Goal: Entertainment & Leisure: Consume media (video, audio)

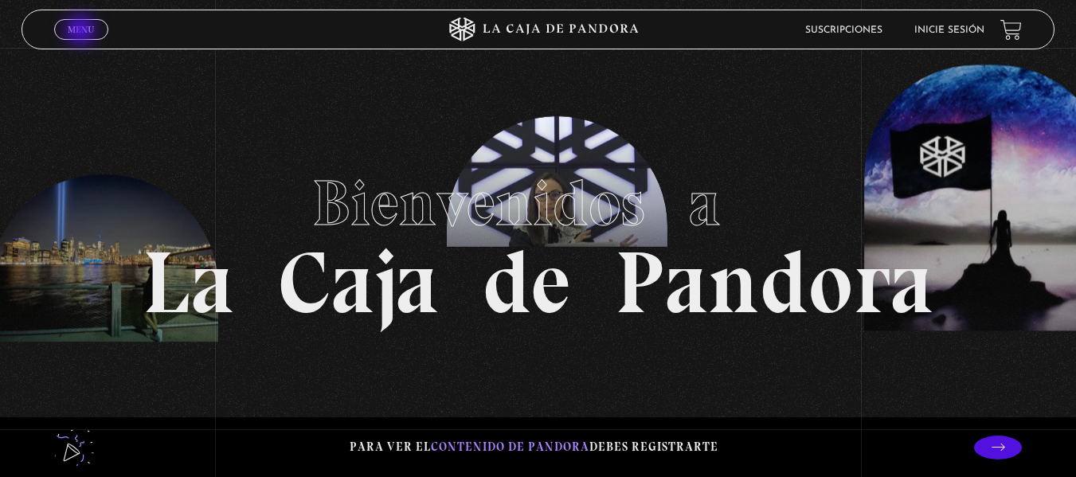
click at [82, 32] on span "Menu" at bounding box center [81, 30] width 26 height 10
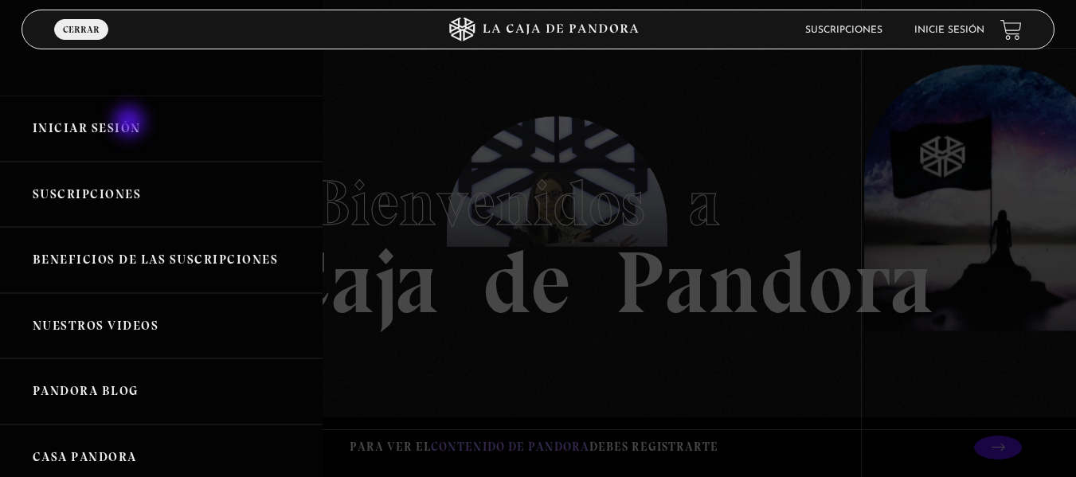
click at [131, 123] on link "Iniciar Sesión" at bounding box center [161, 129] width 322 height 66
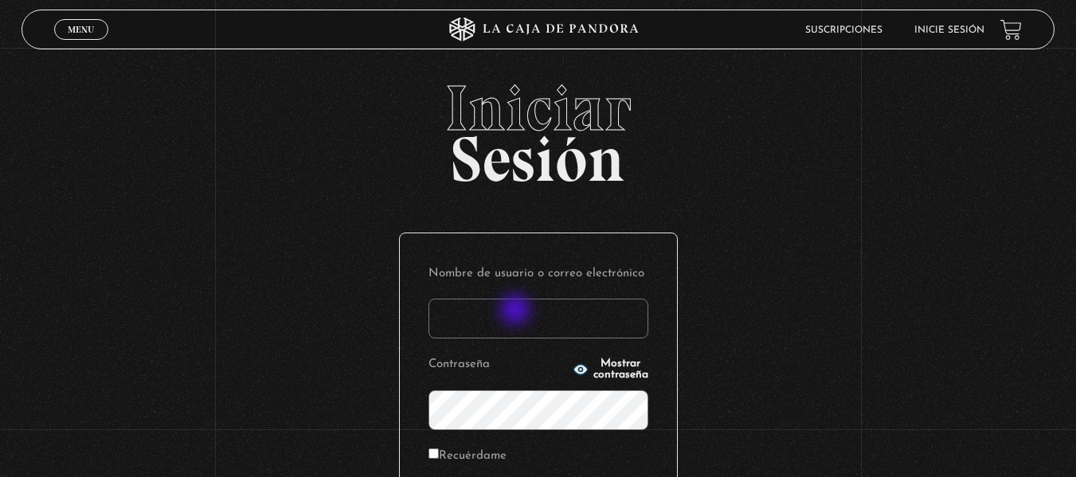
click at [517, 311] on input "Nombre de usuario o correo electrónico" at bounding box center [538, 319] width 220 height 40
type input "branzelpic@gmail.com"
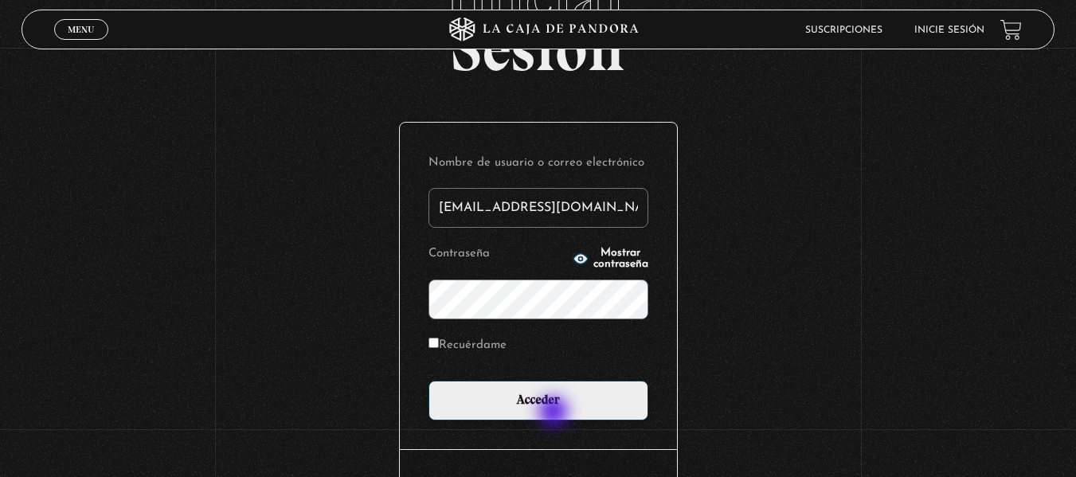
scroll to position [112, 0]
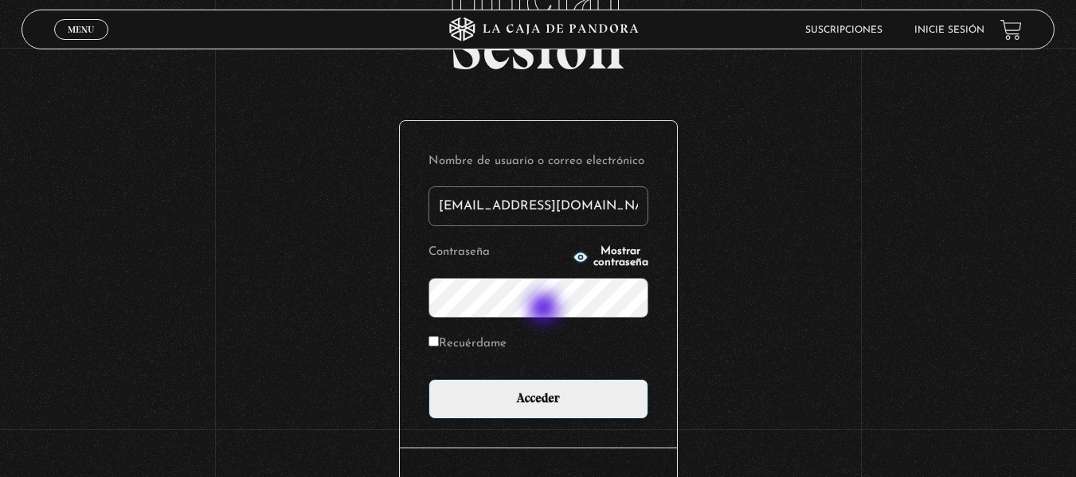
click at [428, 379] on input "Acceder" at bounding box center [538, 399] width 220 height 40
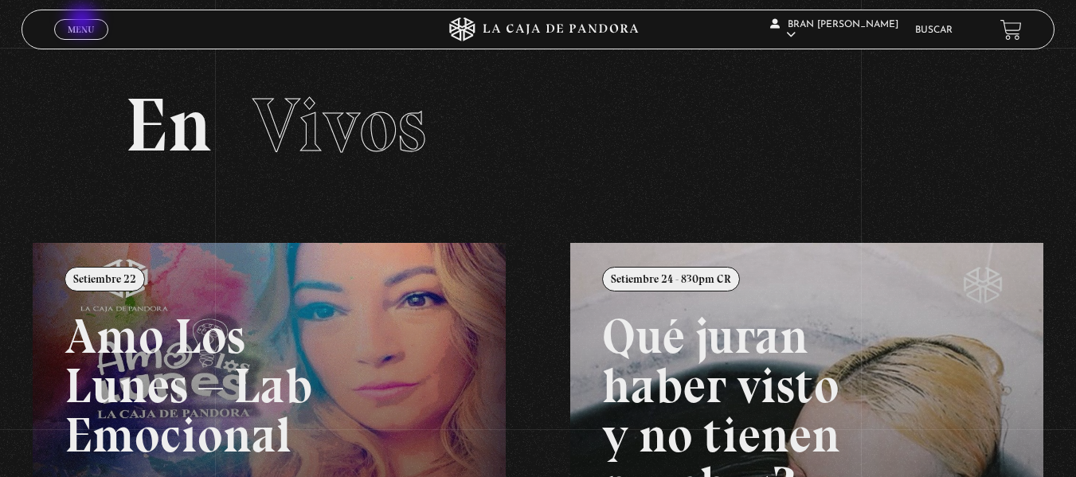
click at [84, 21] on link "Menu Cerrar" at bounding box center [81, 29] width 54 height 21
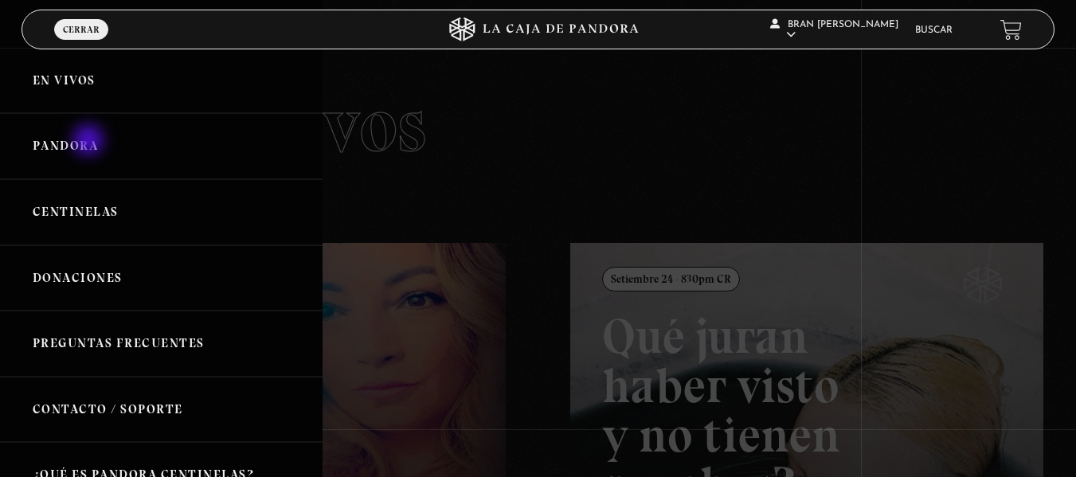
click at [90, 142] on link "Pandora" at bounding box center [161, 146] width 322 height 66
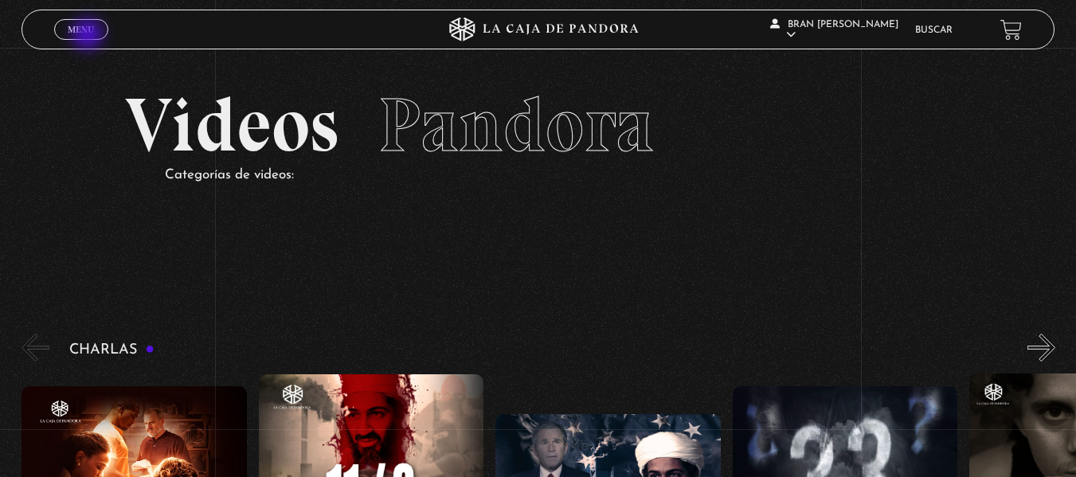
click at [89, 36] on link "Menu Cerrar" at bounding box center [81, 29] width 54 height 21
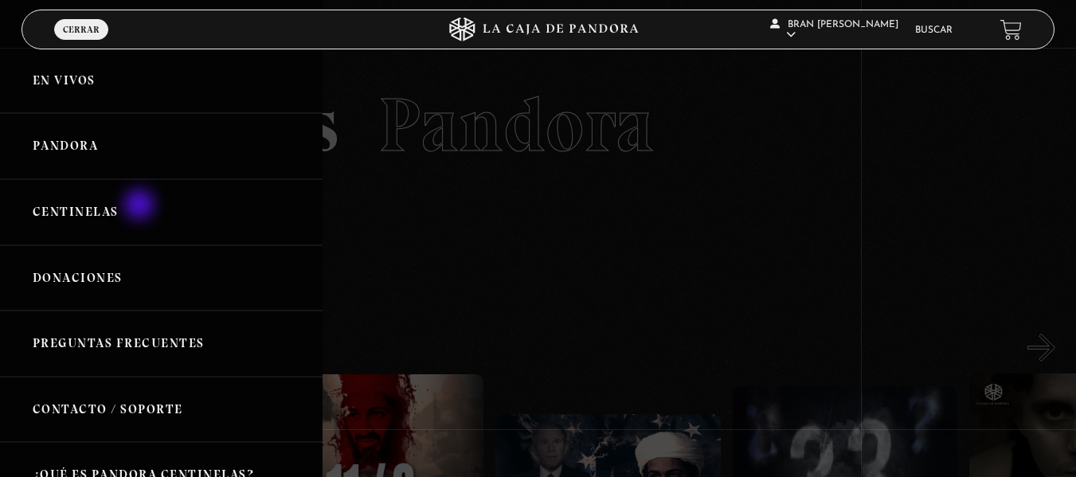
click at [141, 206] on link "Centinelas" at bounding box center [161, 212] width 322 height 66
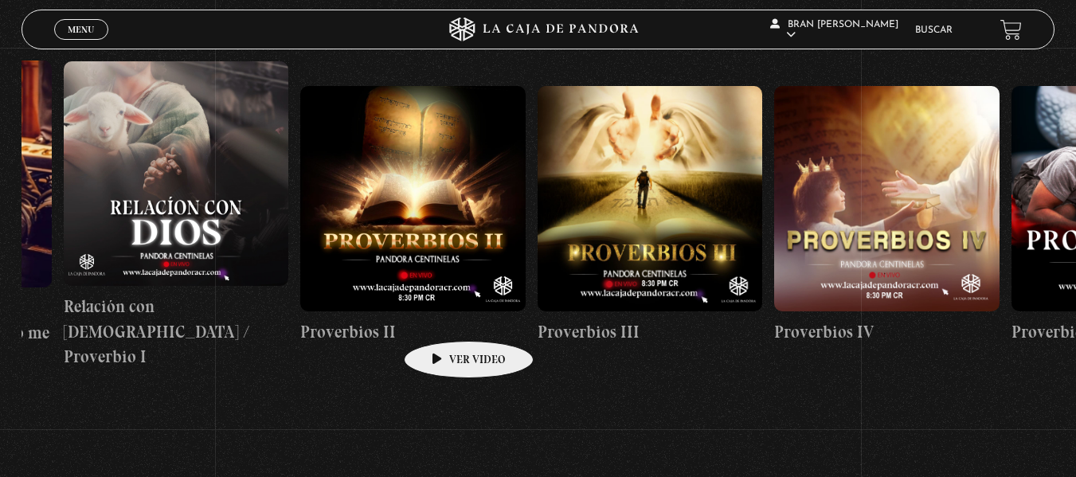
scroll to position [0, 670]
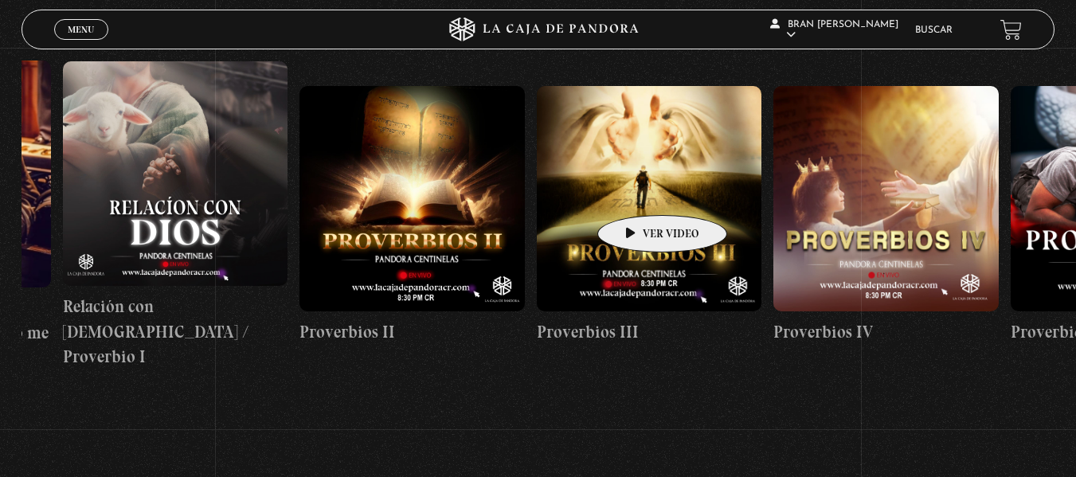
click at [637, 191] on figure at bounding box center [649, 198] width 225 height 225
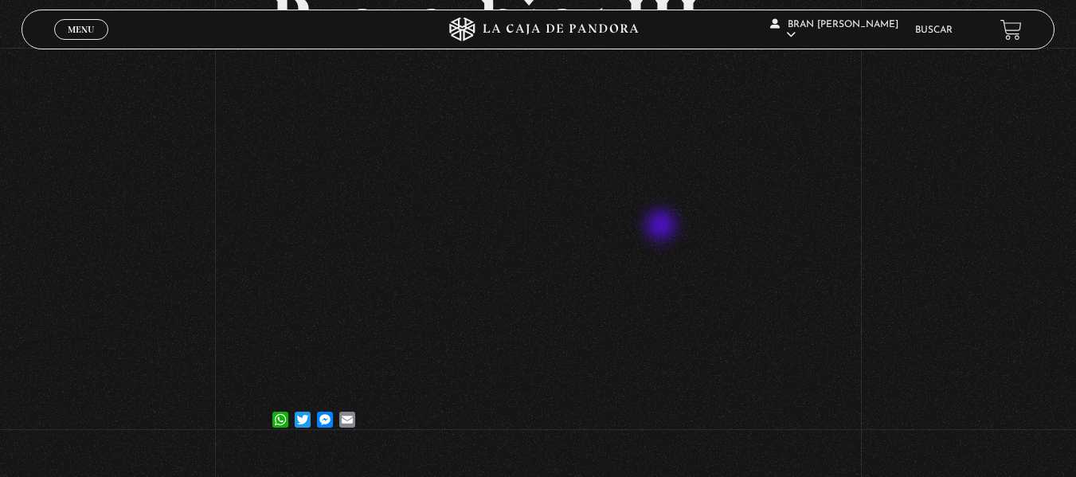
scroll to position [178, 0]
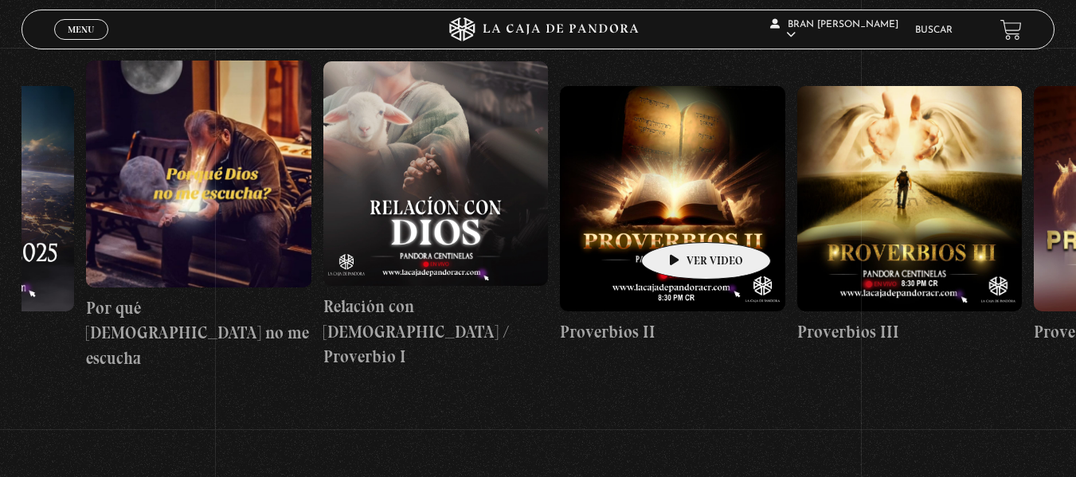
scroll to position [0, 428]
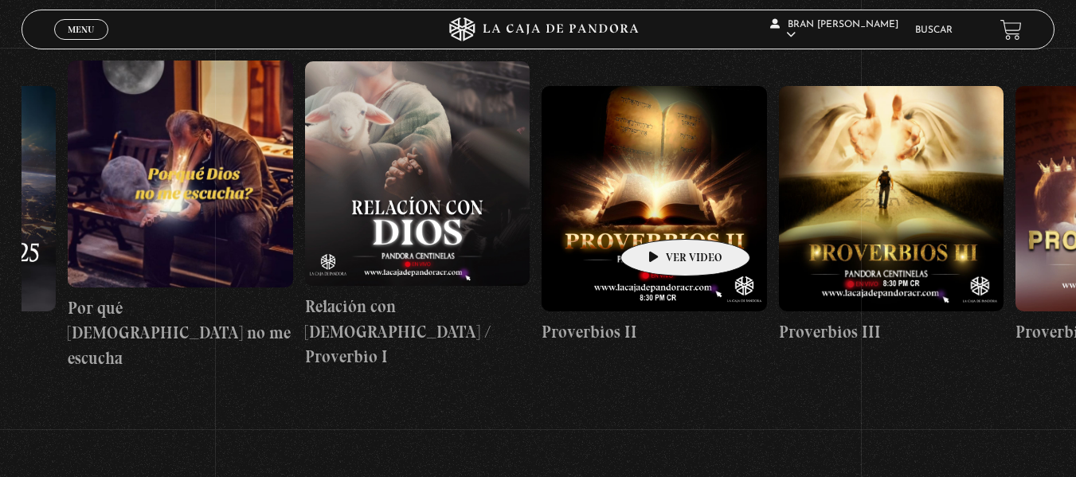
click at [660, 215] on figure at bounding box center [653, 198] width 225 height 225
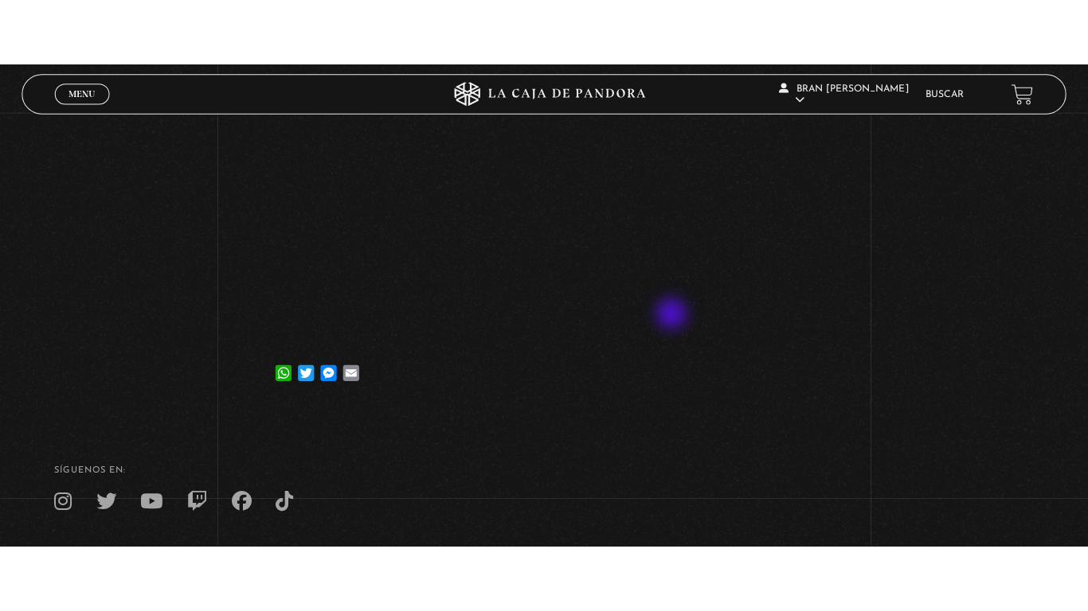
scroll to position [258, 0]
